Goal: Task Accomplishment & Management: Use online tool/utility

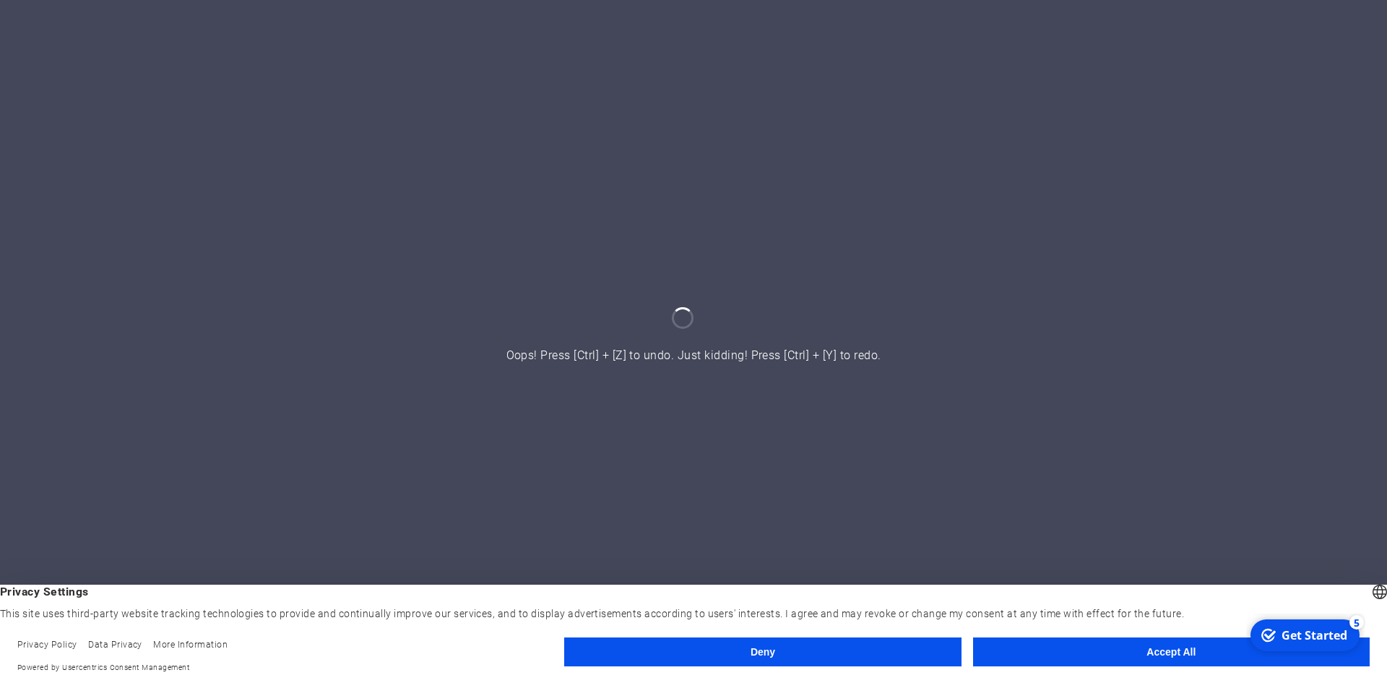
click at [1246, 659] on appcues-checklist "Contextual help checklist present on screen" at bounding box center [1305, 637] width 119 height 48
click div "checkmark Get Started 5 First Steps in the Editor Let's guide you through the t…"
drag, startPoint x: 1112, startPoint y: 638, endPoint x: 1102, endPoint y: 640, distance: 9.6
click at [1110, 638] on footer "Privacy Policy Data Privacy More Information Powered by Usercentrics Consent Ma…" at bounding box center [693, 655] width 1387 height 54
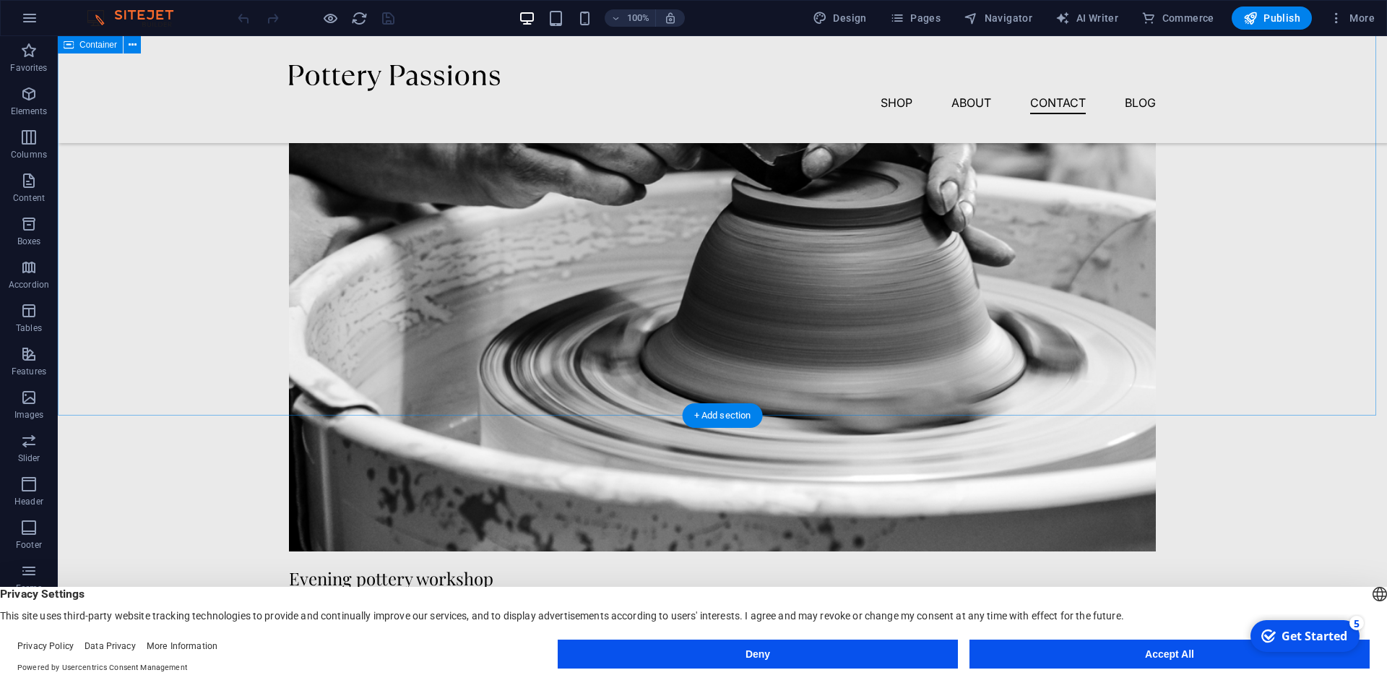
scroll to position [3657, 0]
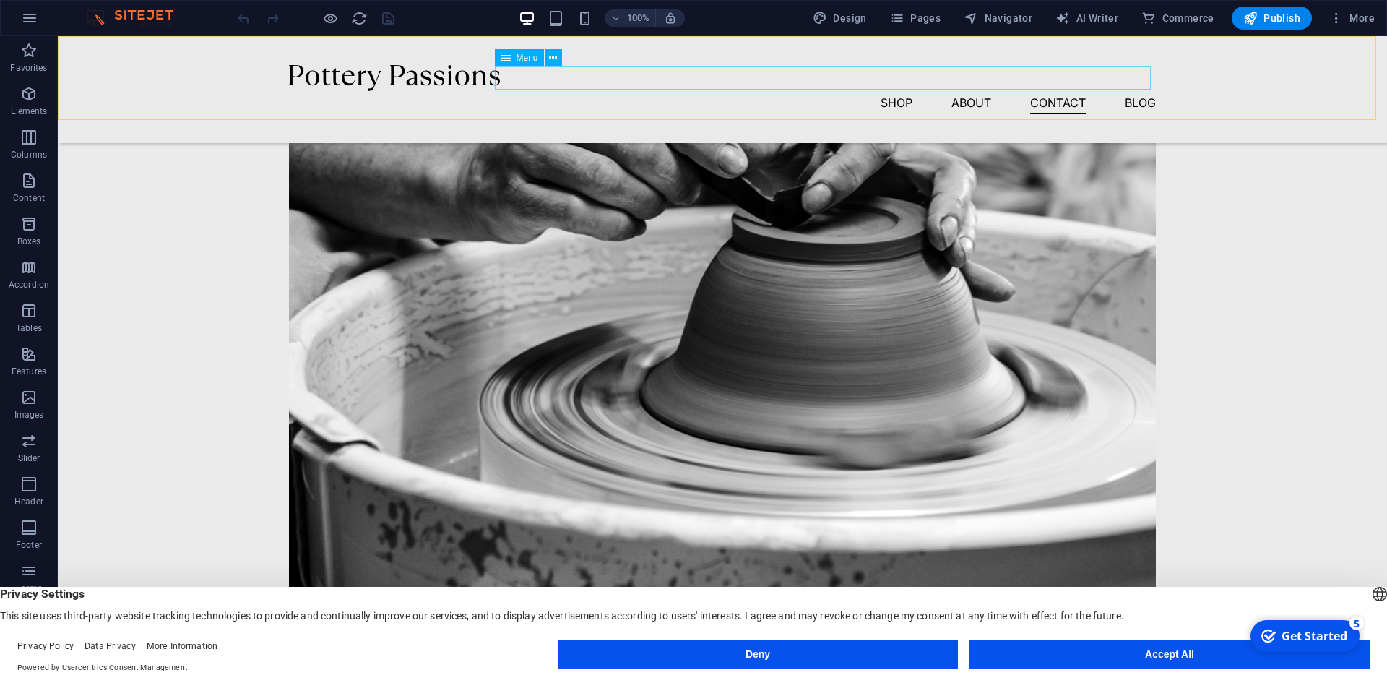
click at [972, 91] on nav "Shop About Contact Blog" at bounding box center [722, 102] width 867 height 23
click at [903, 91] on nav "Shop About Contact Blog" at bounding box center [722, 102] width 867 height 23
select select "1"
select select
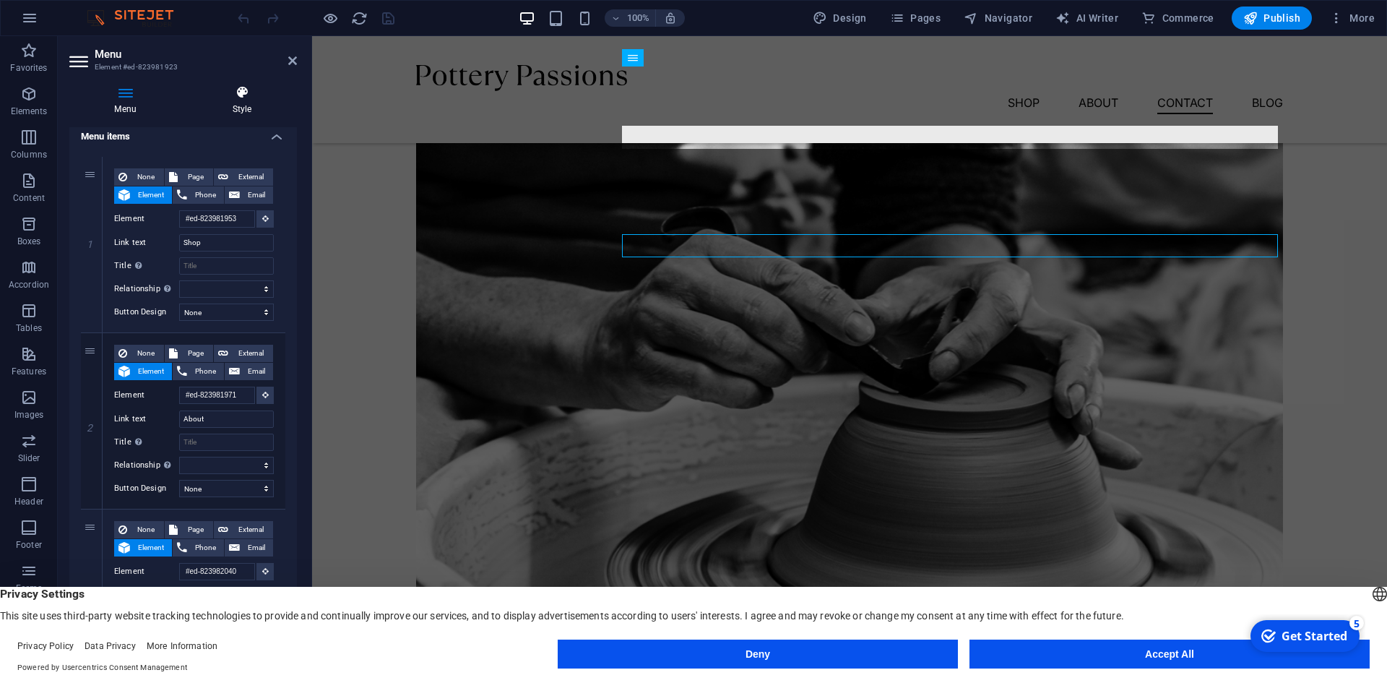
scroll to position [0, 0]
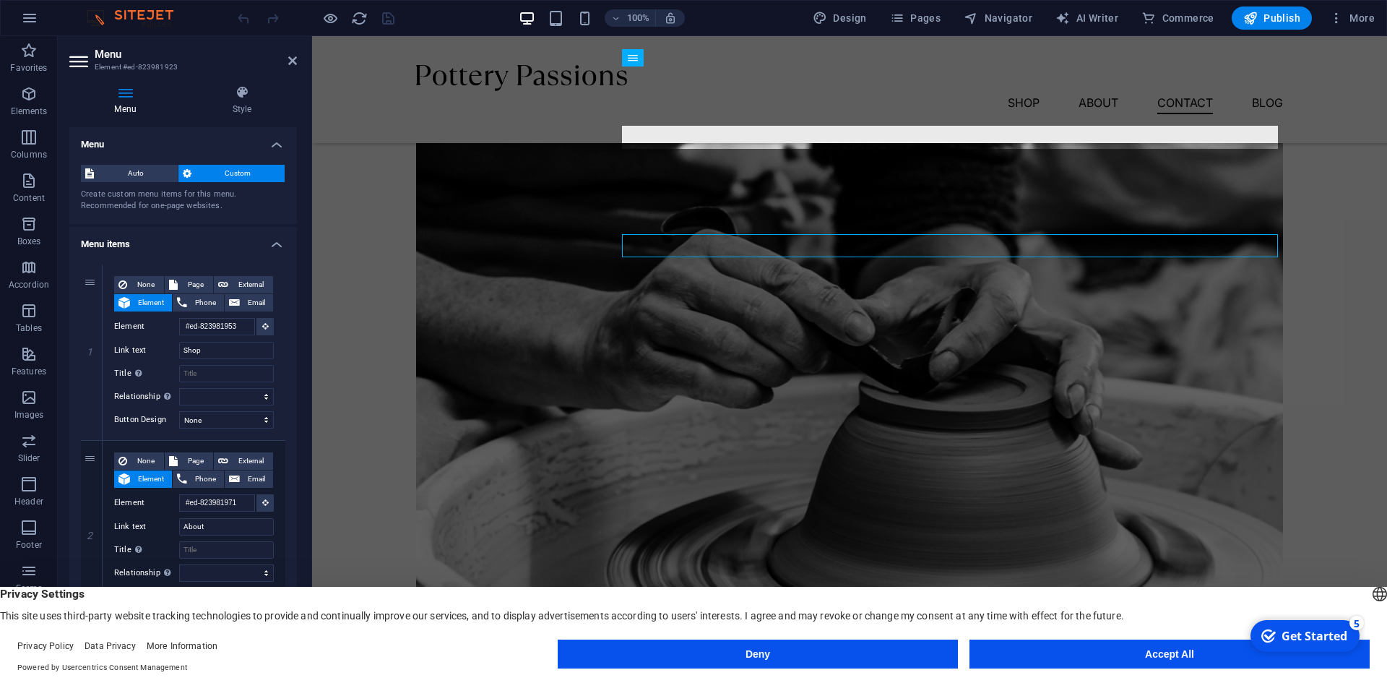
click at [282, 62] on header "Menu Element #ed-823981923" at bounding box center [183, 55] width 228 height 38
click at [288, 60] on icon at bounding box center [292, 61] width 9 height 12
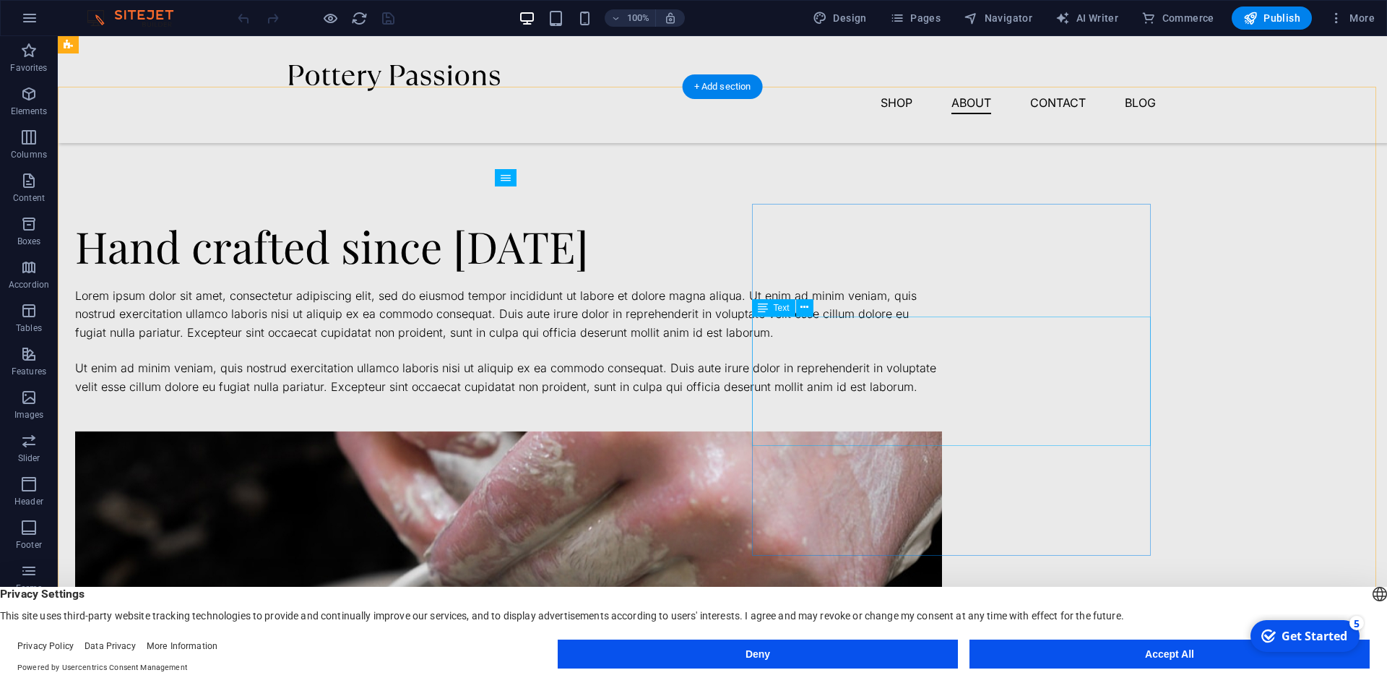
scroll to position [889, 0]
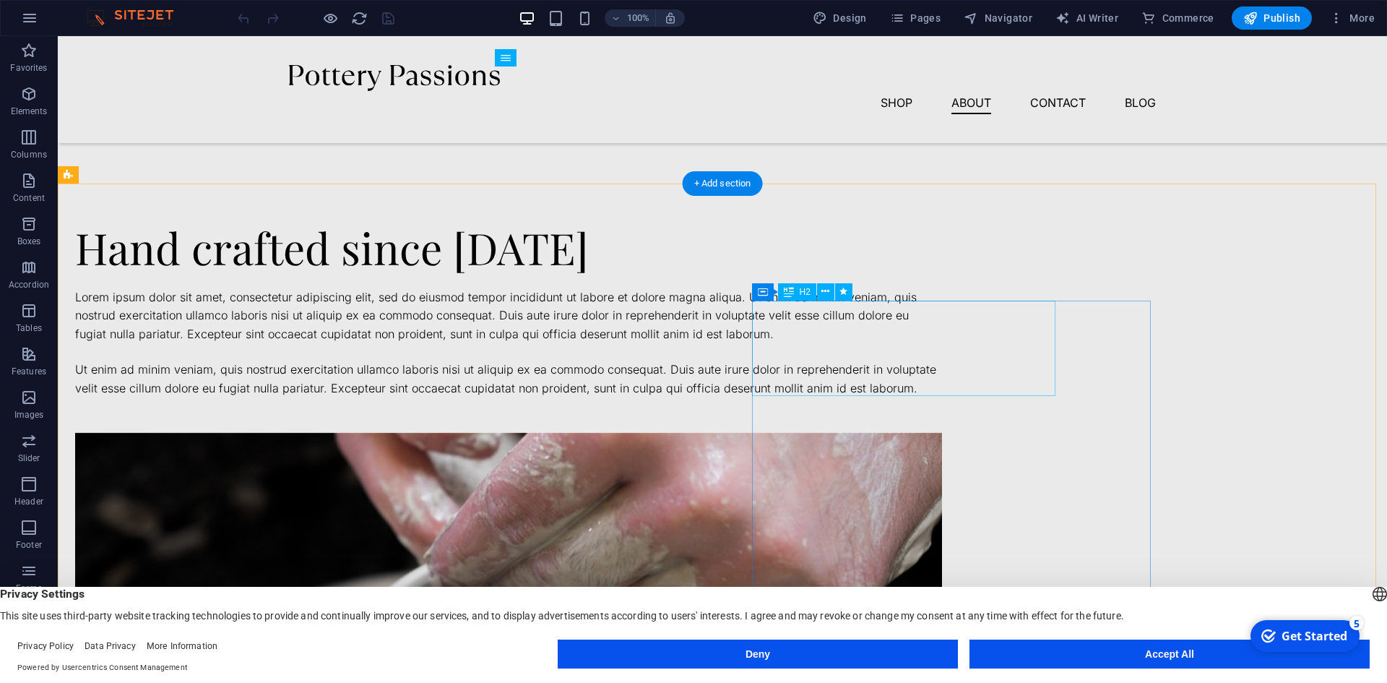
click at [875, 271] on div "Hand crafted since [DATE]" at bounding box center [508, 247] width 867 height 48
click at [882, 271] on div "Hand crafted since [DATE]" at bounding box center [508, 247] width 867 height 48
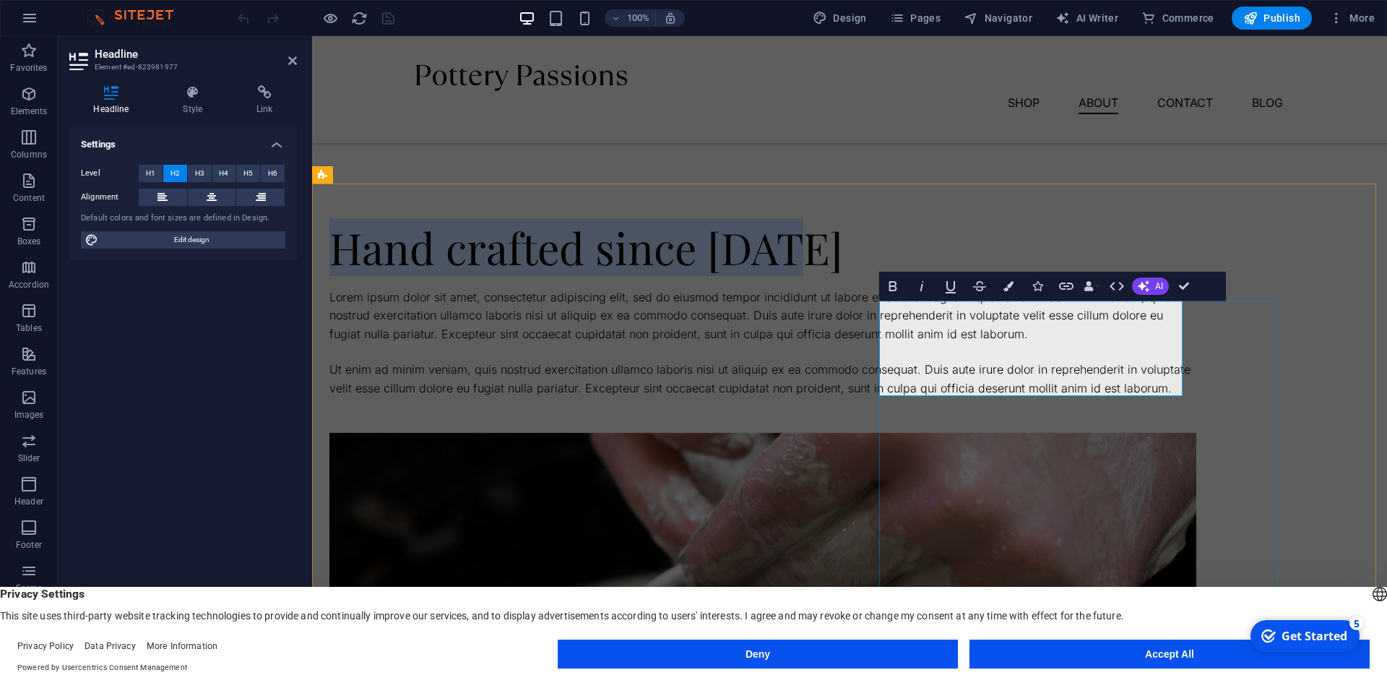
click at [988, 271] on h2 "Hand crafted since [DATE]" at bounding box center [762, 247] width 867 height 48
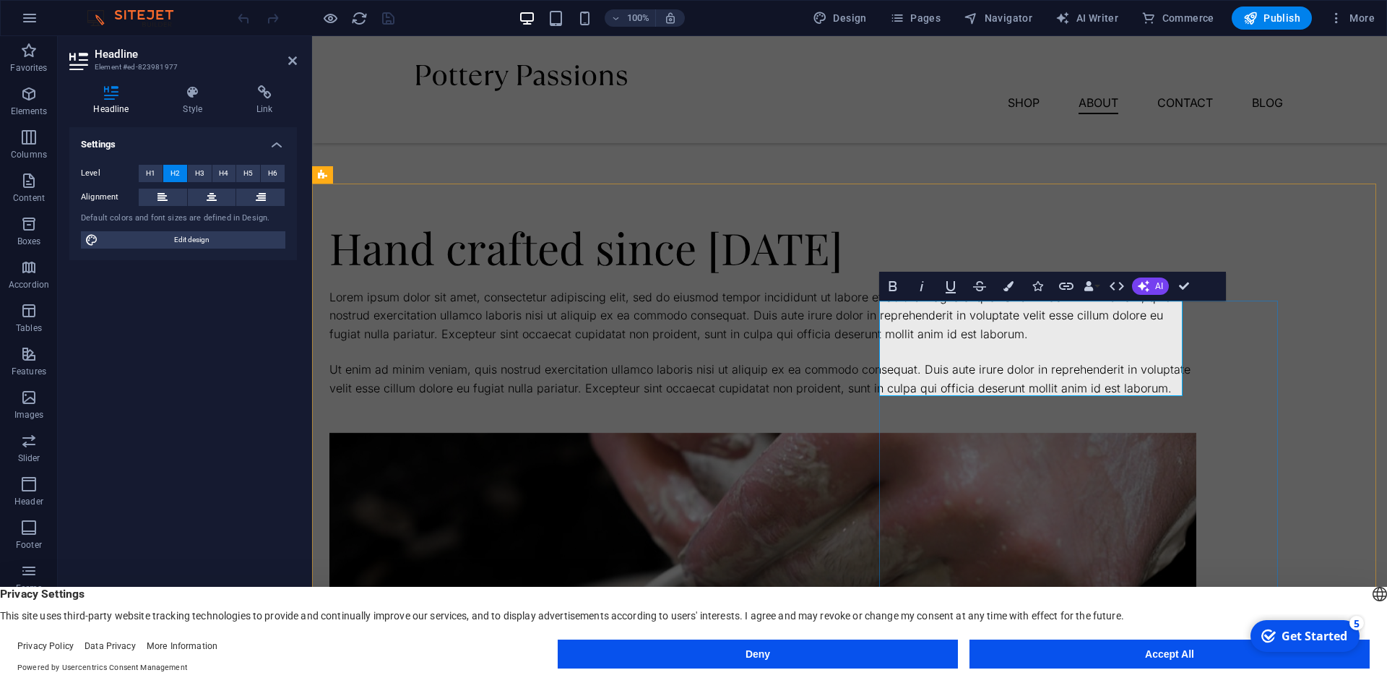
click at [1075, 271] on h2 "Hand crafted since [DATE]" at bounding box center [762, 247] width 867 height 48
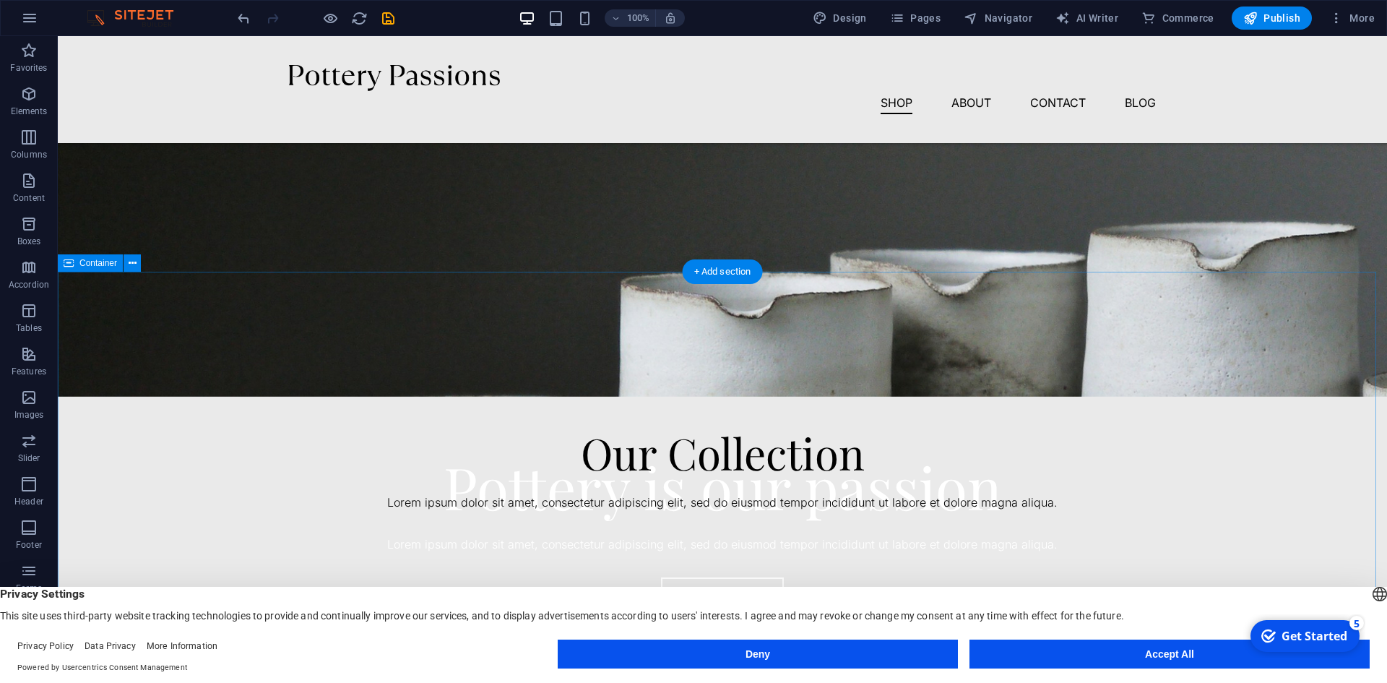
scroll to position [0, 0]
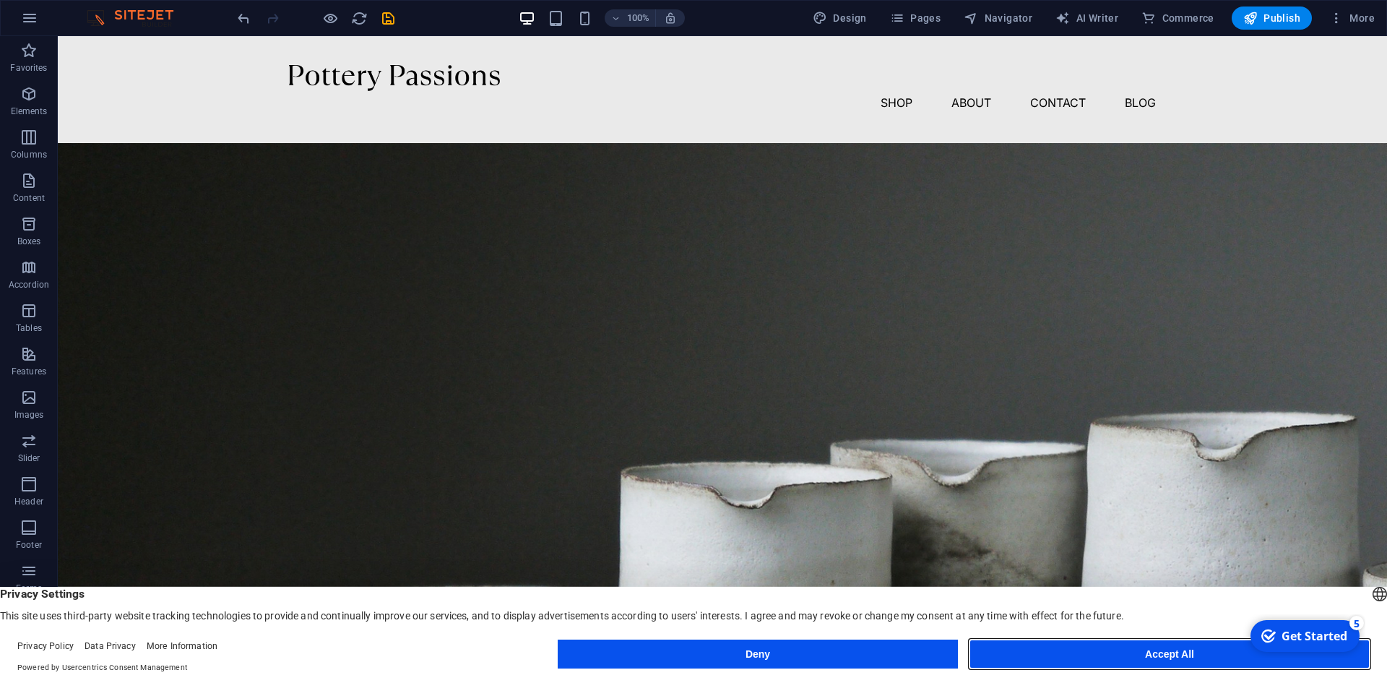
drag, startPoint x: 1161, startPoint y: 646, endPoint x: 1096, endPoint y: 609, distance: 74.1
click at [1161, 646] on button "Accept All" at bounding box center [1169, 653] width 400 height 29
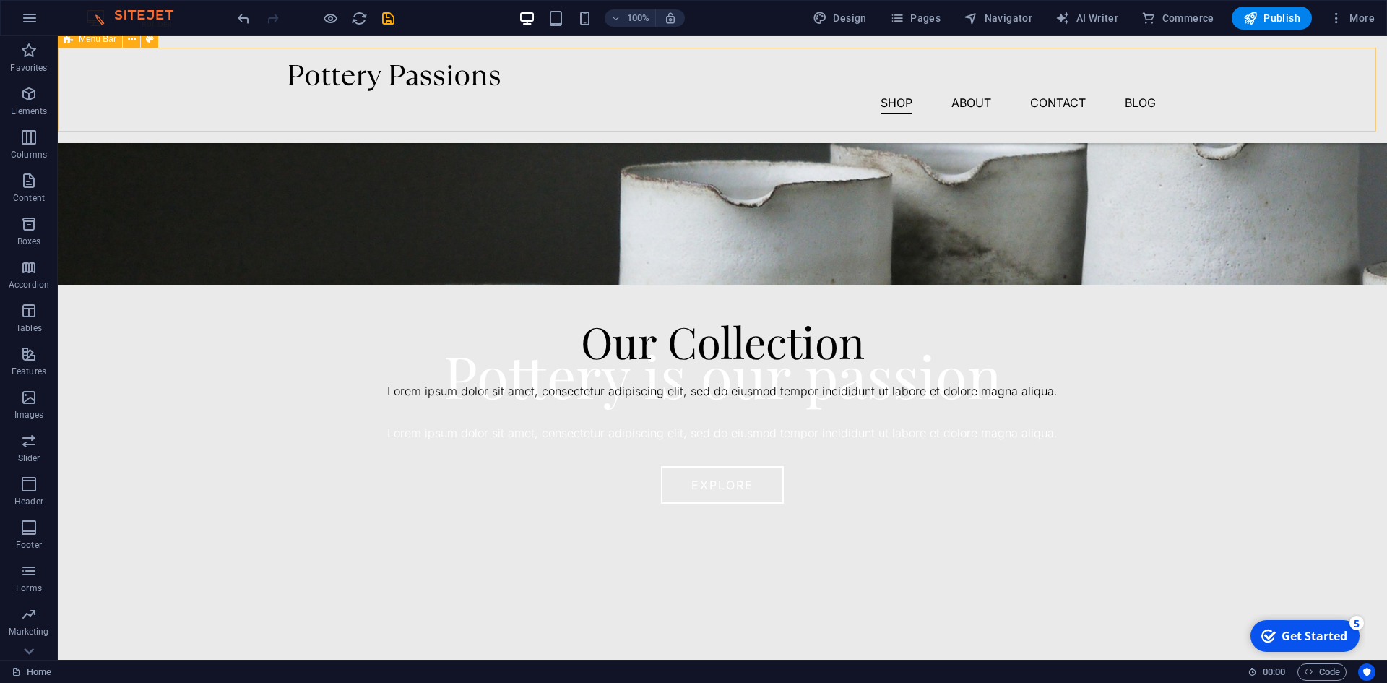
scroll to position [217, 0]
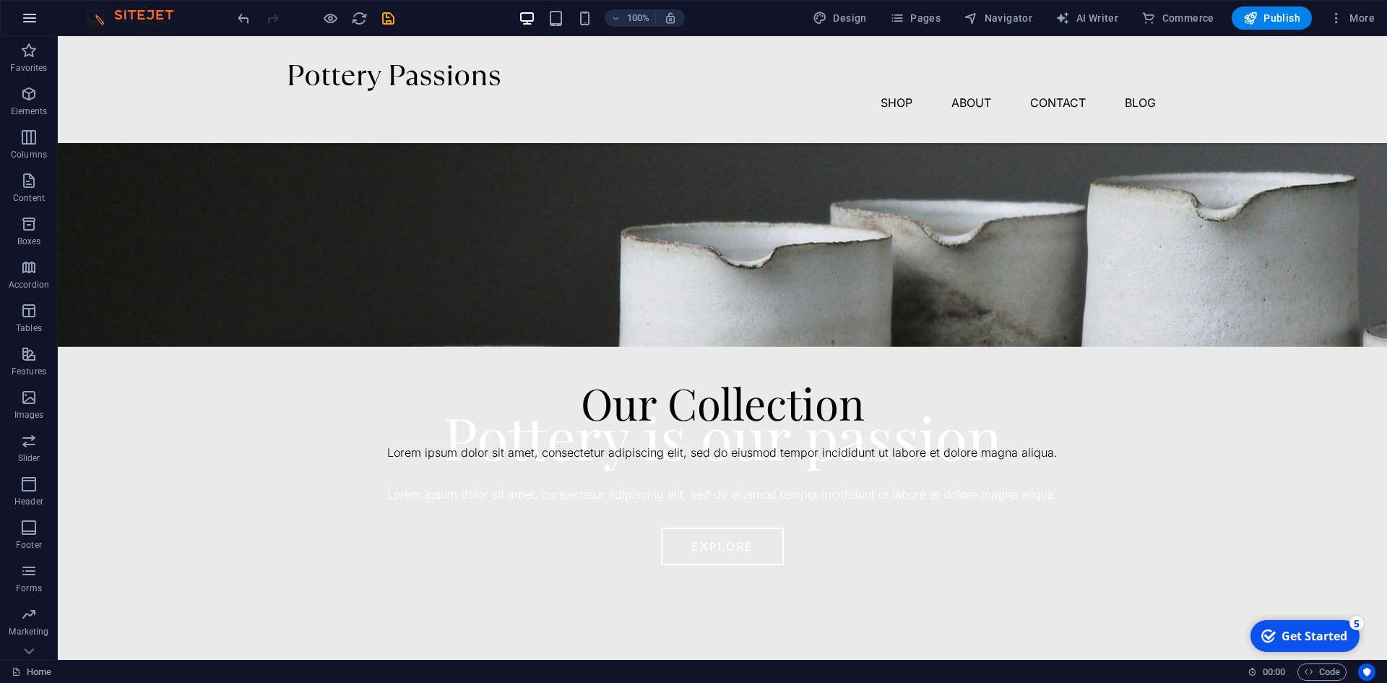
click at [20, 15] on button "button" at bounding box center [29, 18] width 35 height 35
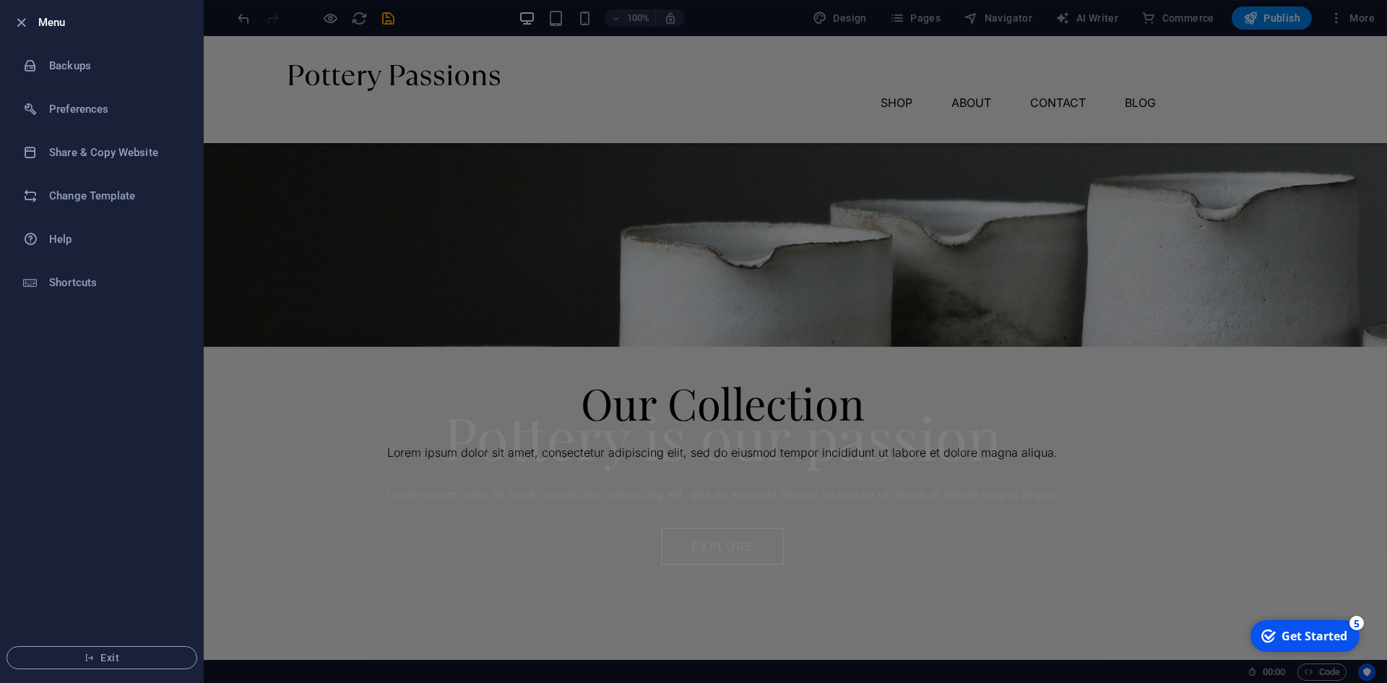
drag, startPoint x: 21, startPoint y: 4, endPoint x: 7, endPoint y: 22, distance: 22.7
click at [20, 4] on li "Menu" at bounding box center [102, 22] width 202 height 43
click at [7, 22] on li "Menu" at bounding box center [102, 22] width 202 height 43
click at [16, 23] on icon "button" at bounding box center [21, 22] width 17 height 17
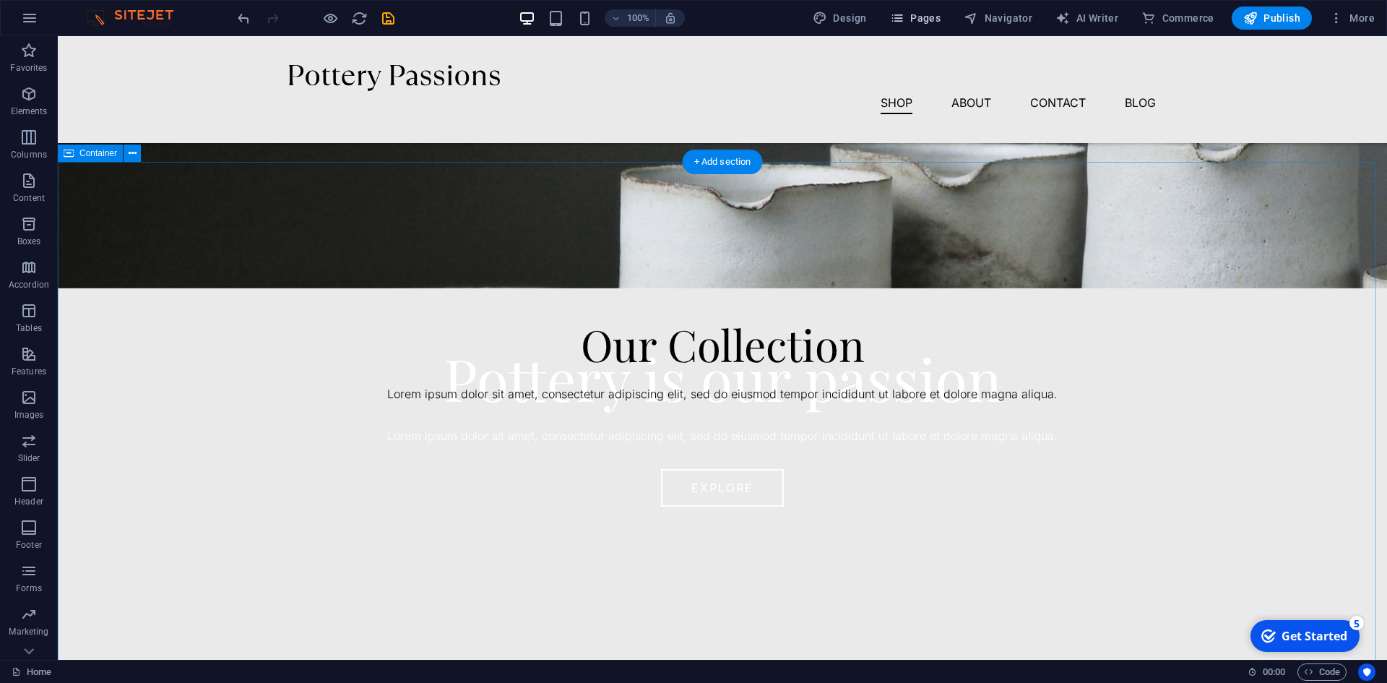
scroll to position [144, 0]
